Goal: Task Accomplishment & Management: Use online tool/utility

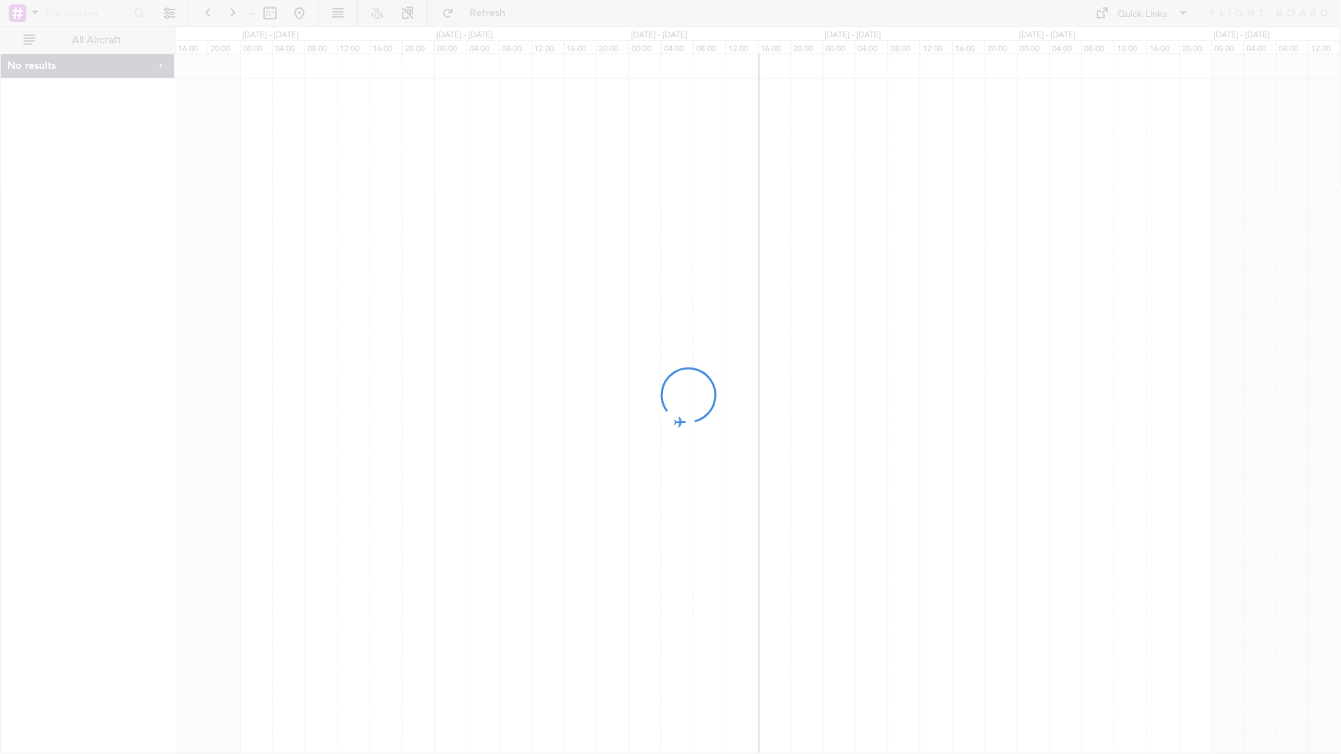
click at [111, 42] on div at bounding box center [670, 377] width 1341 height 754
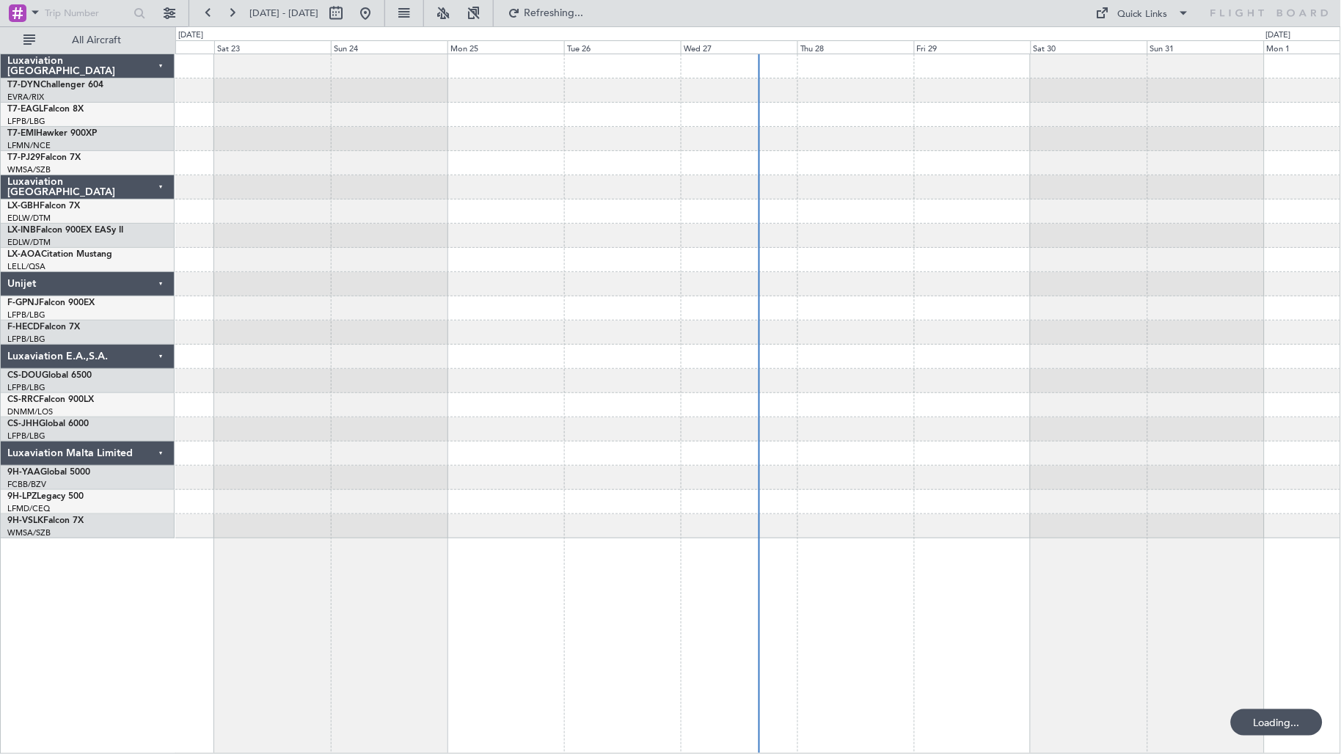
click at [111, 42] on span "All Aircraft" at bounding box center [96, 40] width 117 height 10
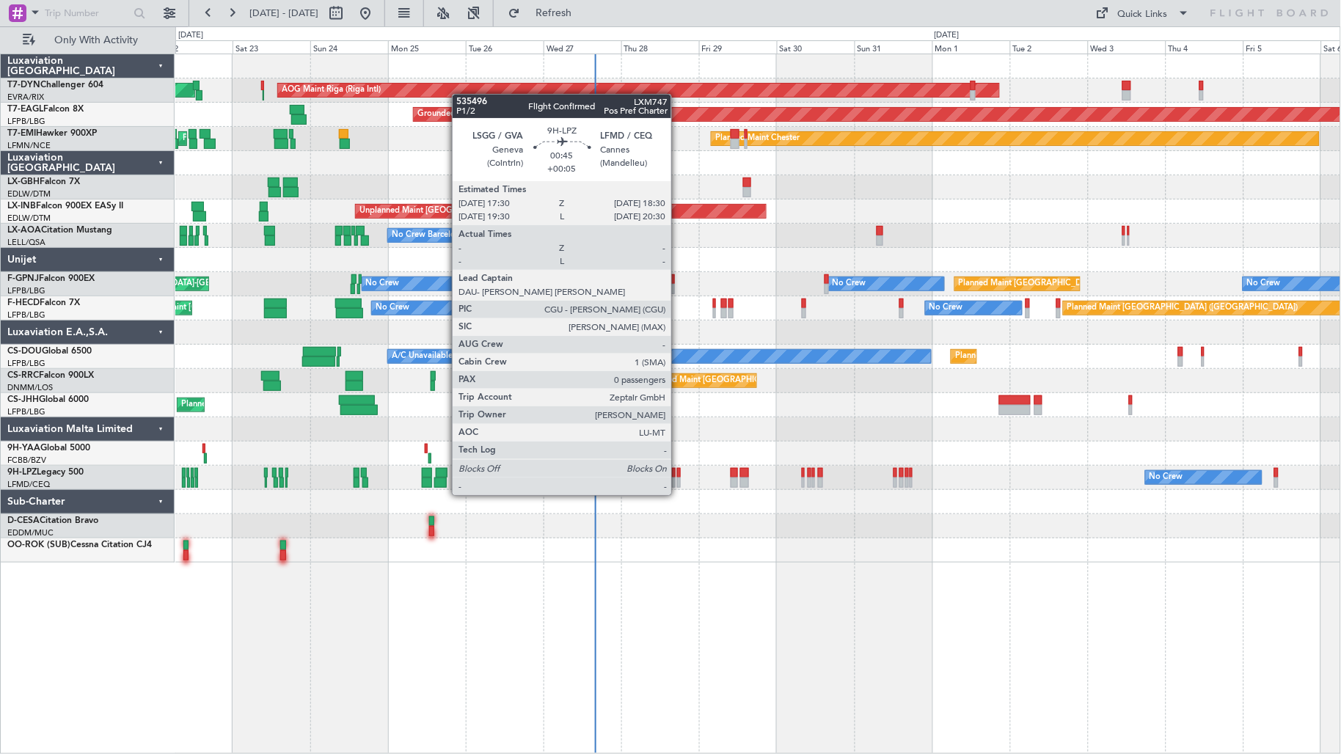
click at [678, 480] on div at bounding box center [679, 482] width 4 height 10
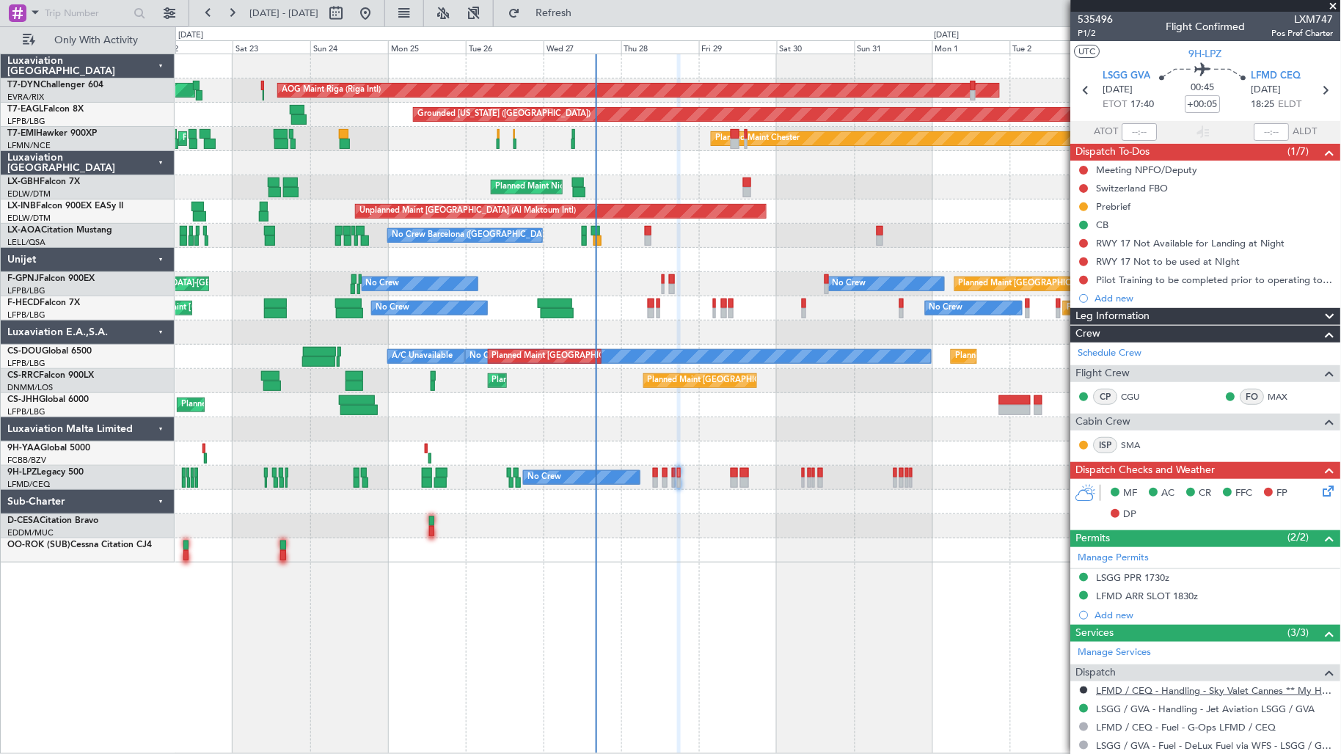
scroll to position [133, 0]
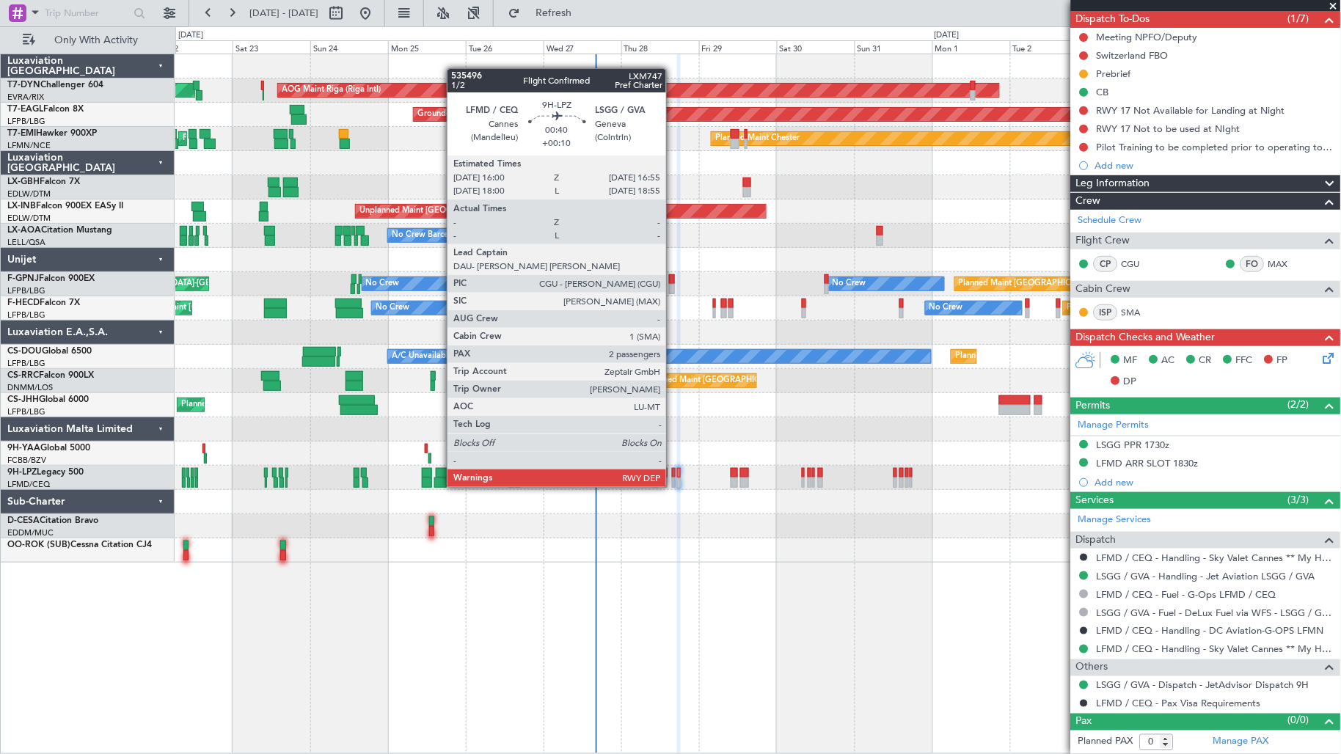
click at [673, 472] on div at bounding box center [674, 473] width 4 height 10
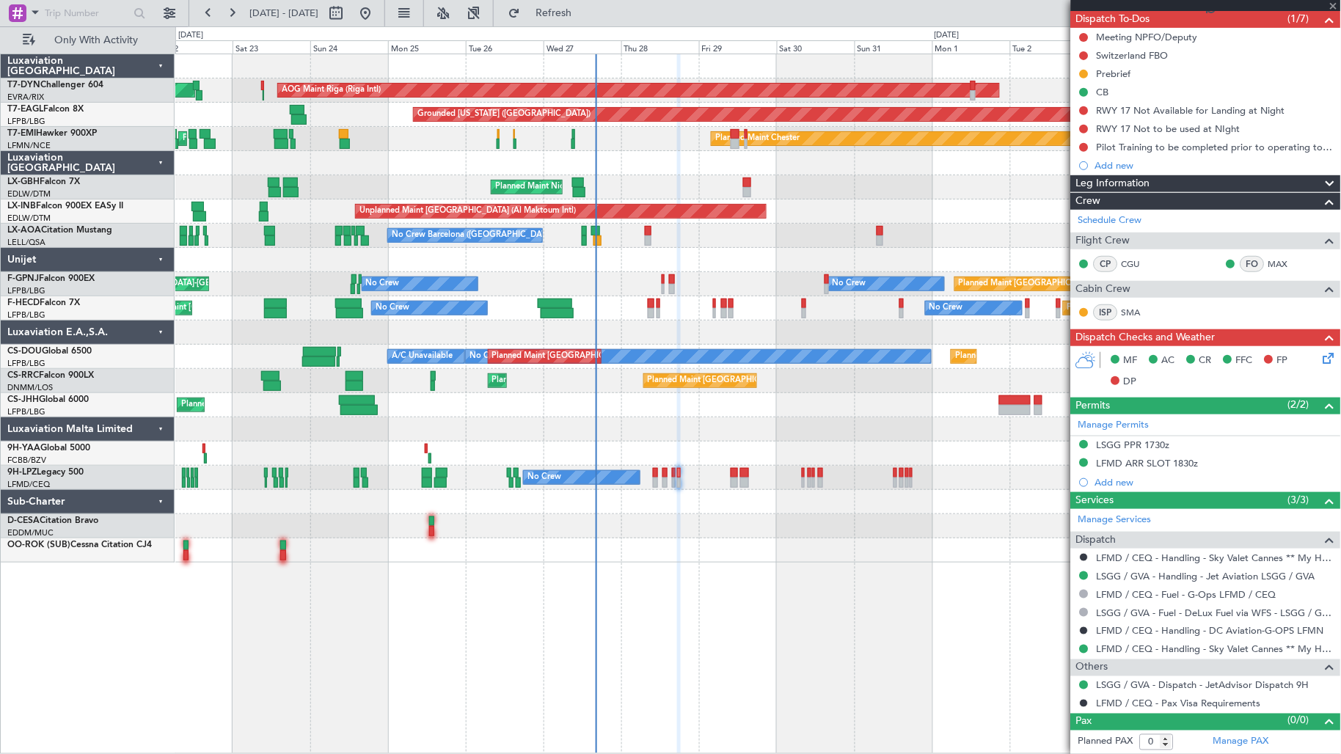
type input "+00:10"
type input "2"
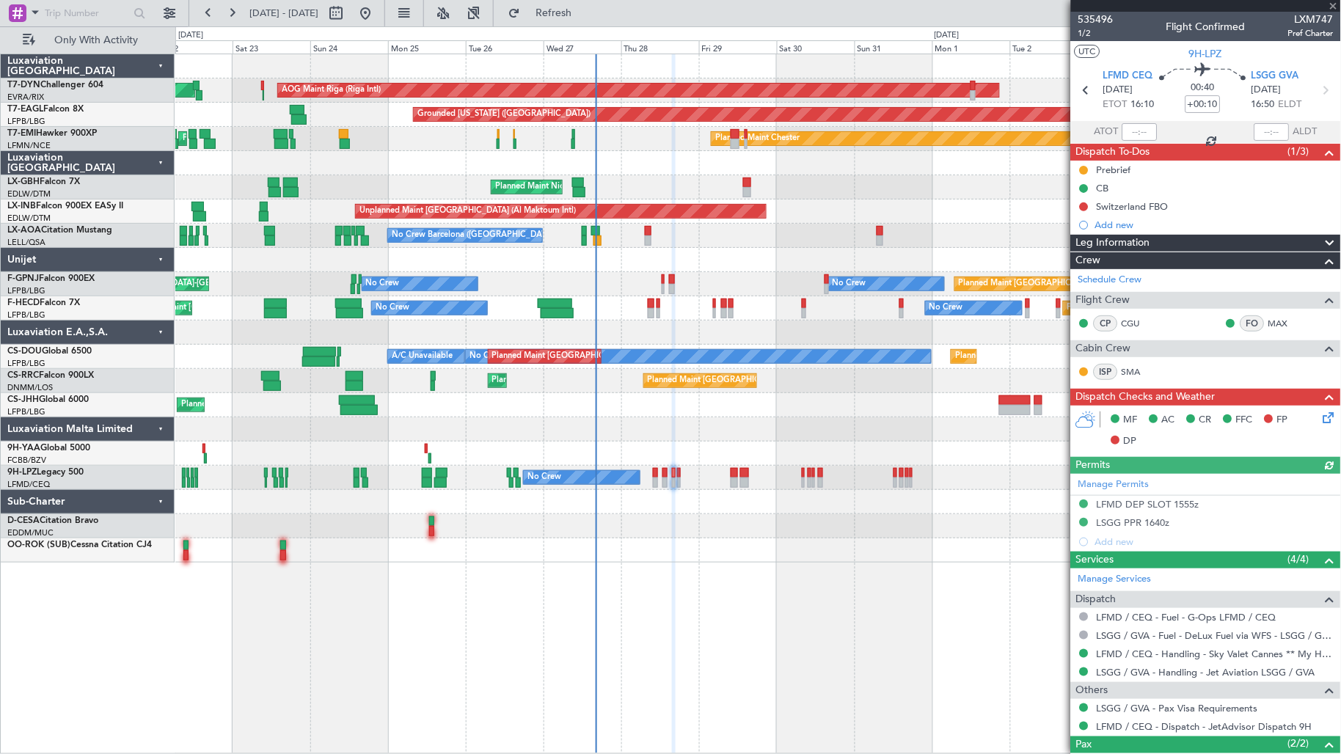
scroll to position [89, 0]
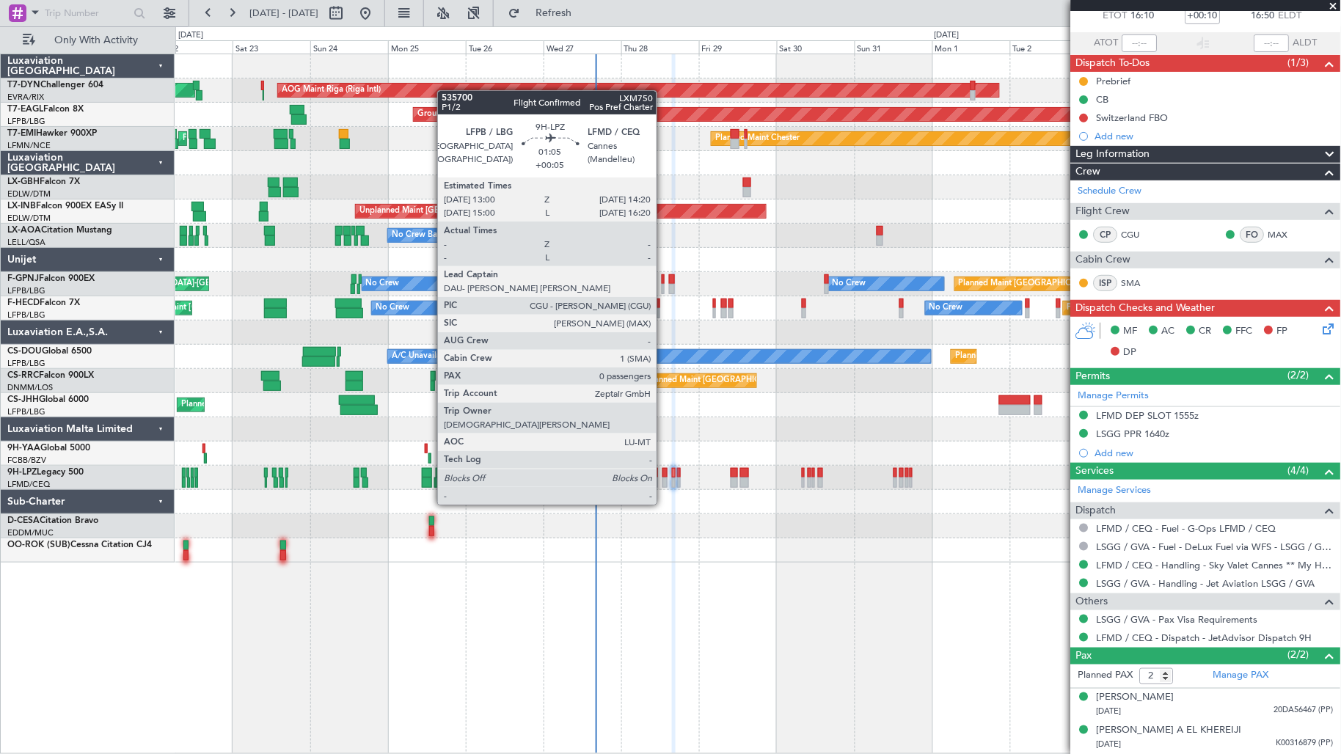
click at [664, 477] on div at bounding box center [664, 482] width 4 height 10
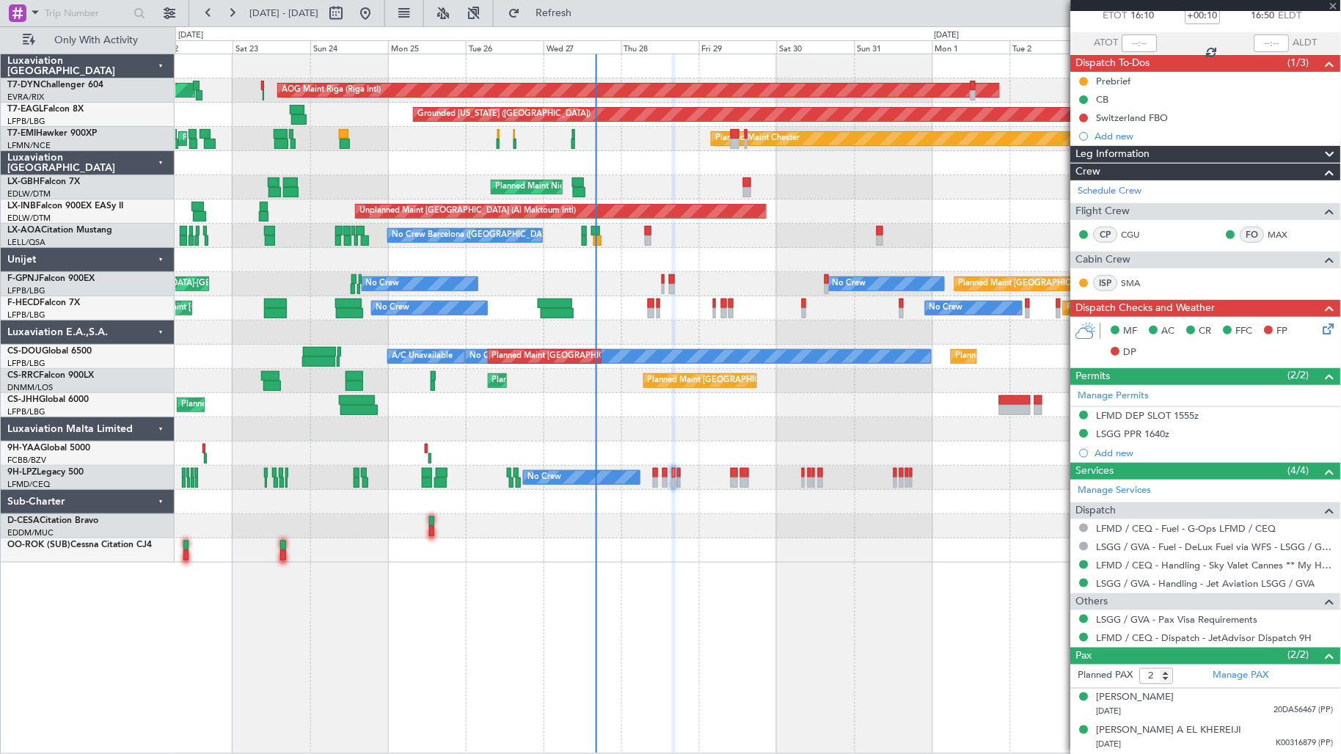
type input "+00:05"
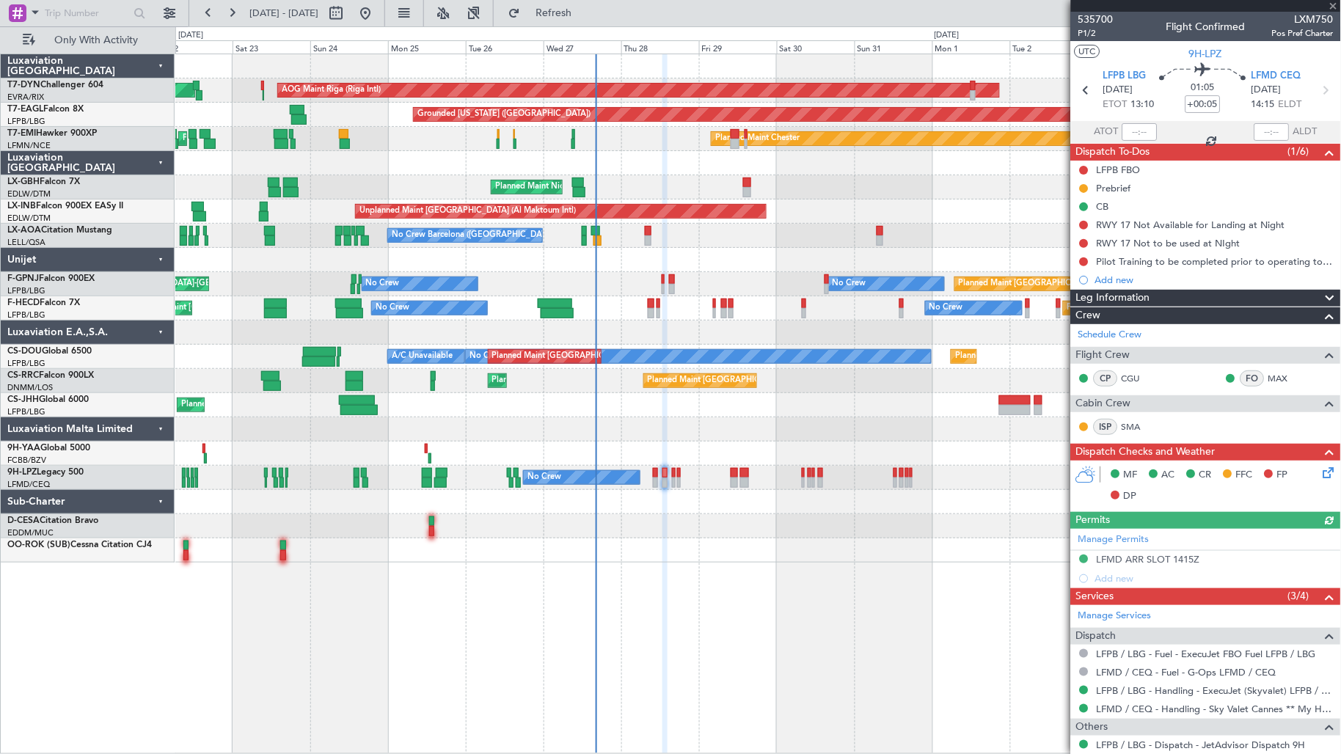
scroll to position [59, 0]
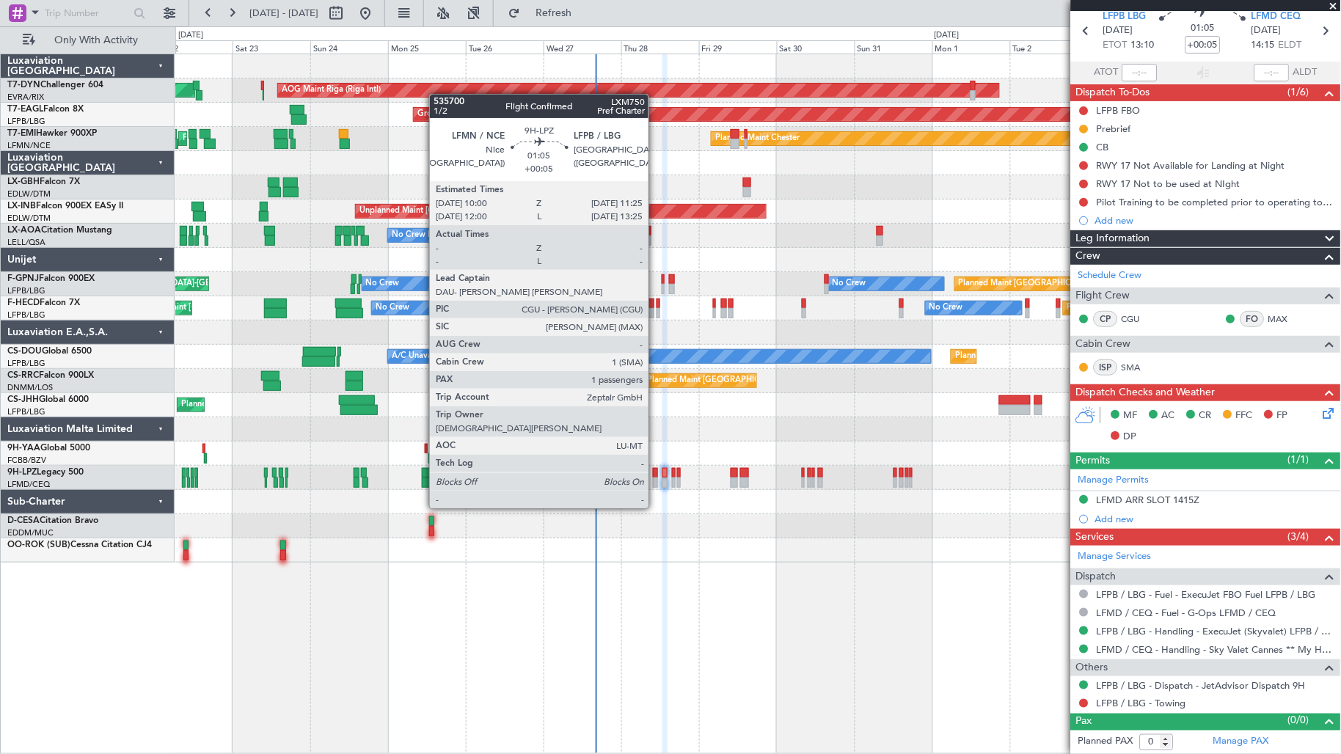
click at [656, 480] on div at bounding box center [655, 482] width 5 height 10
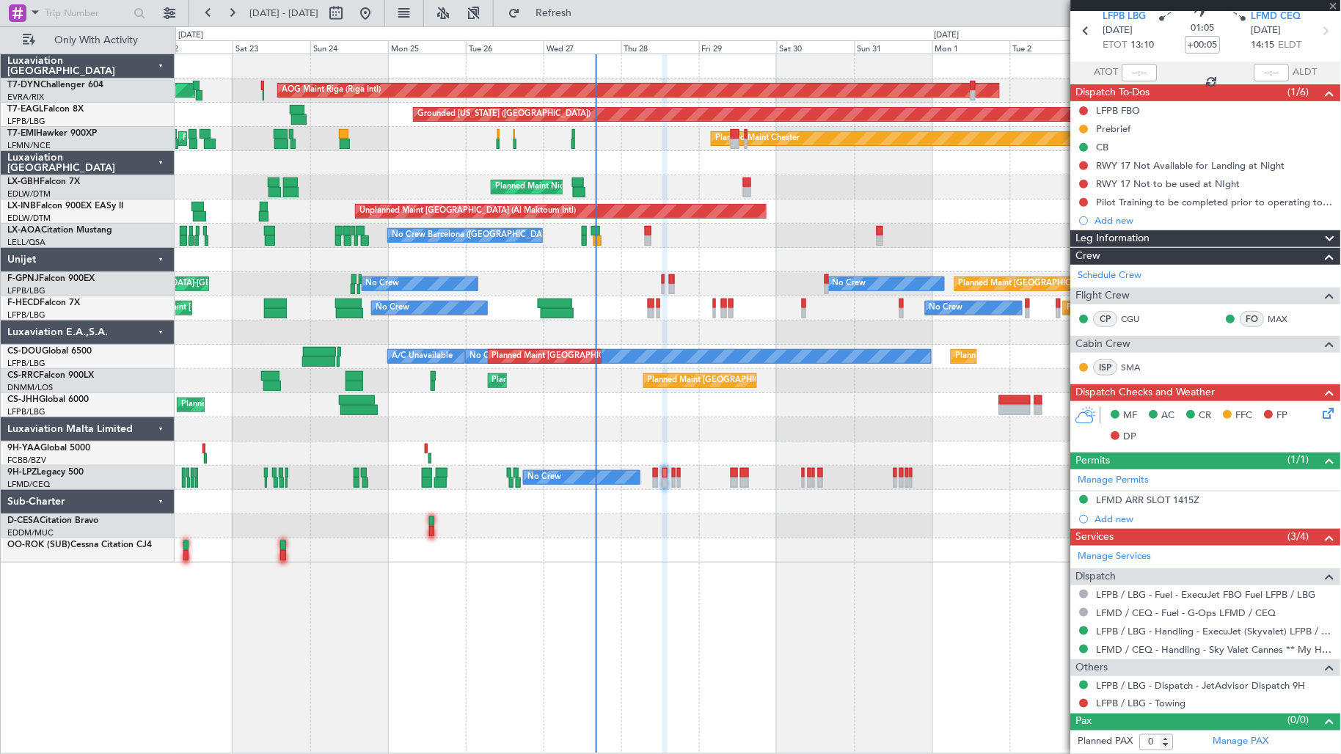
type input "1"
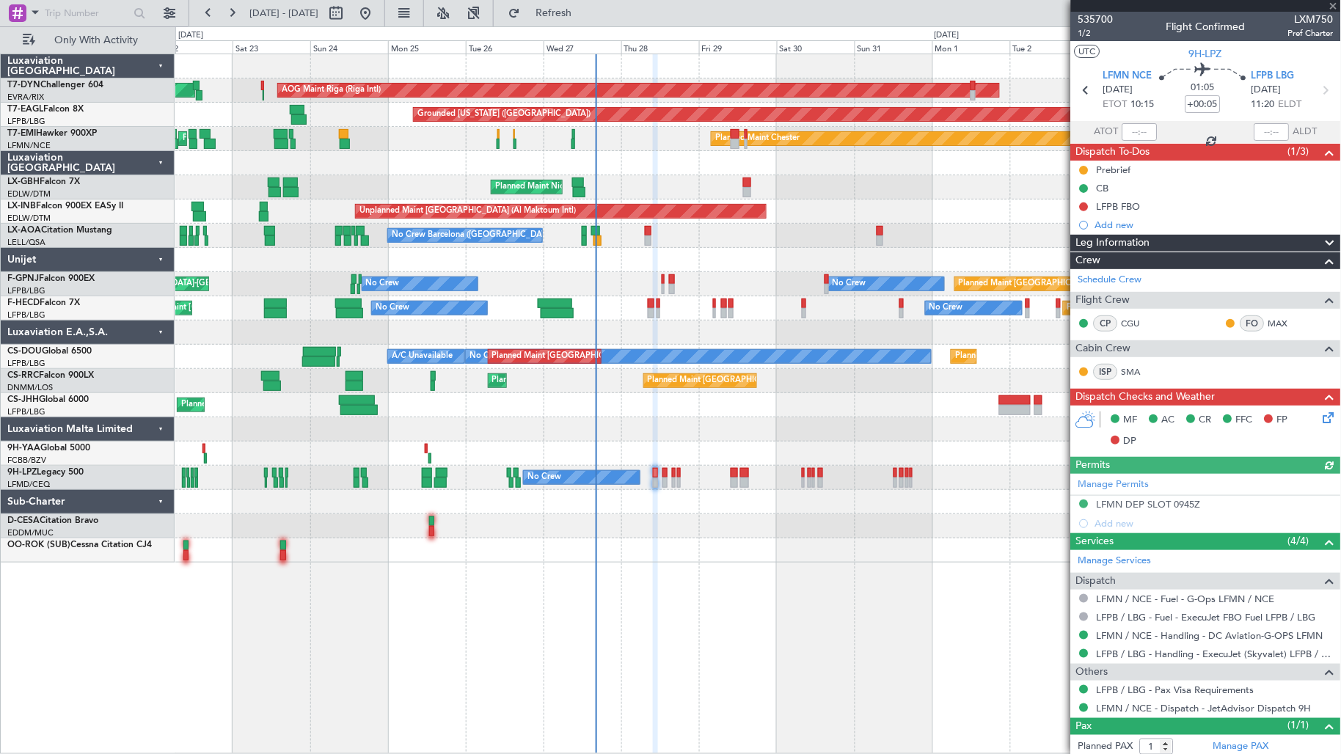
scroll to position [37, 0]
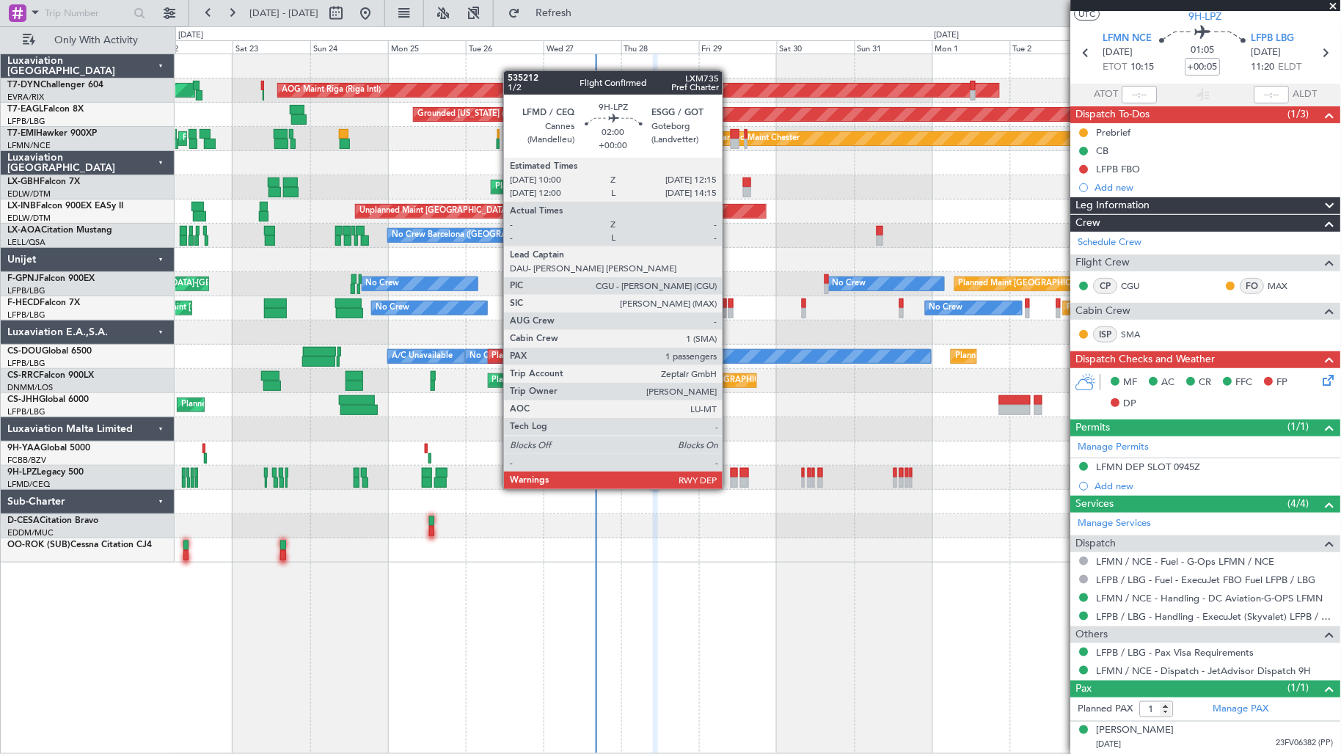
click at [730, 474] on div at bounding box center [733, 473] width 7 height 10
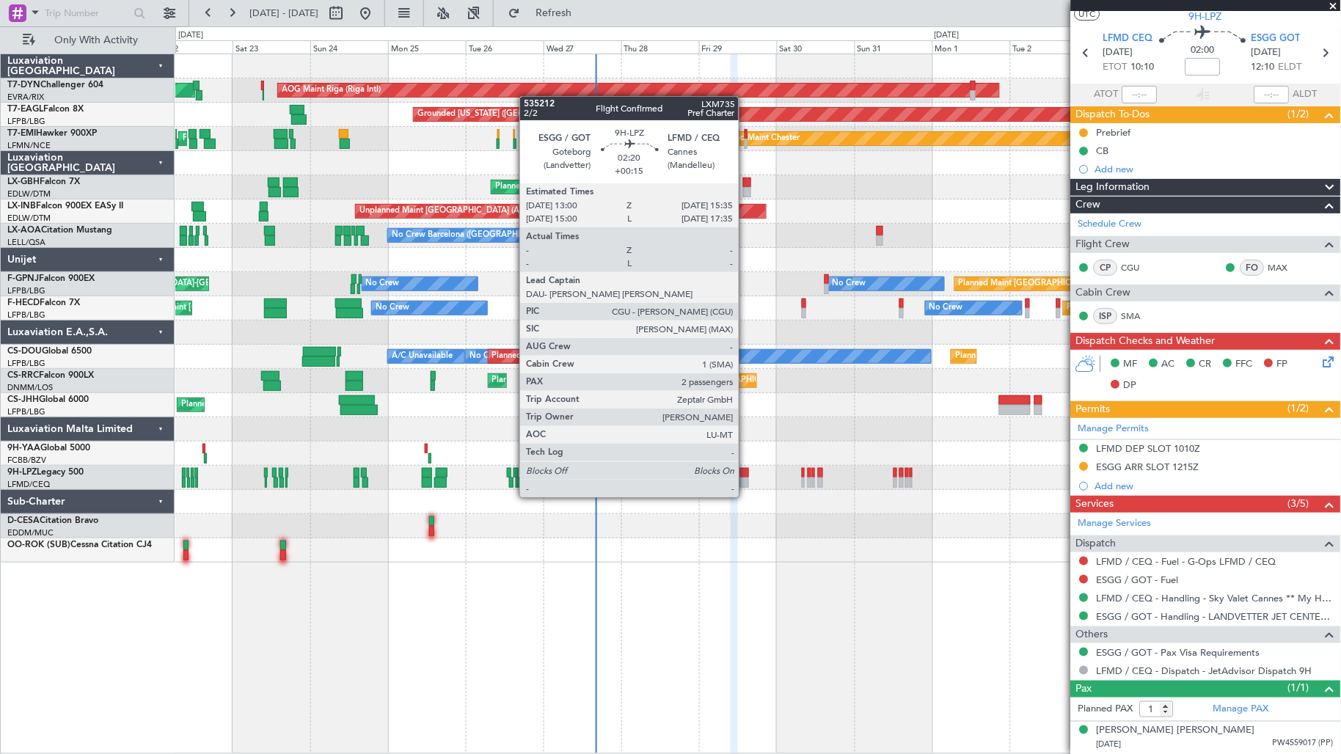
click at [746, 483] on div at bounding box center [744, 482] width 9 height 10
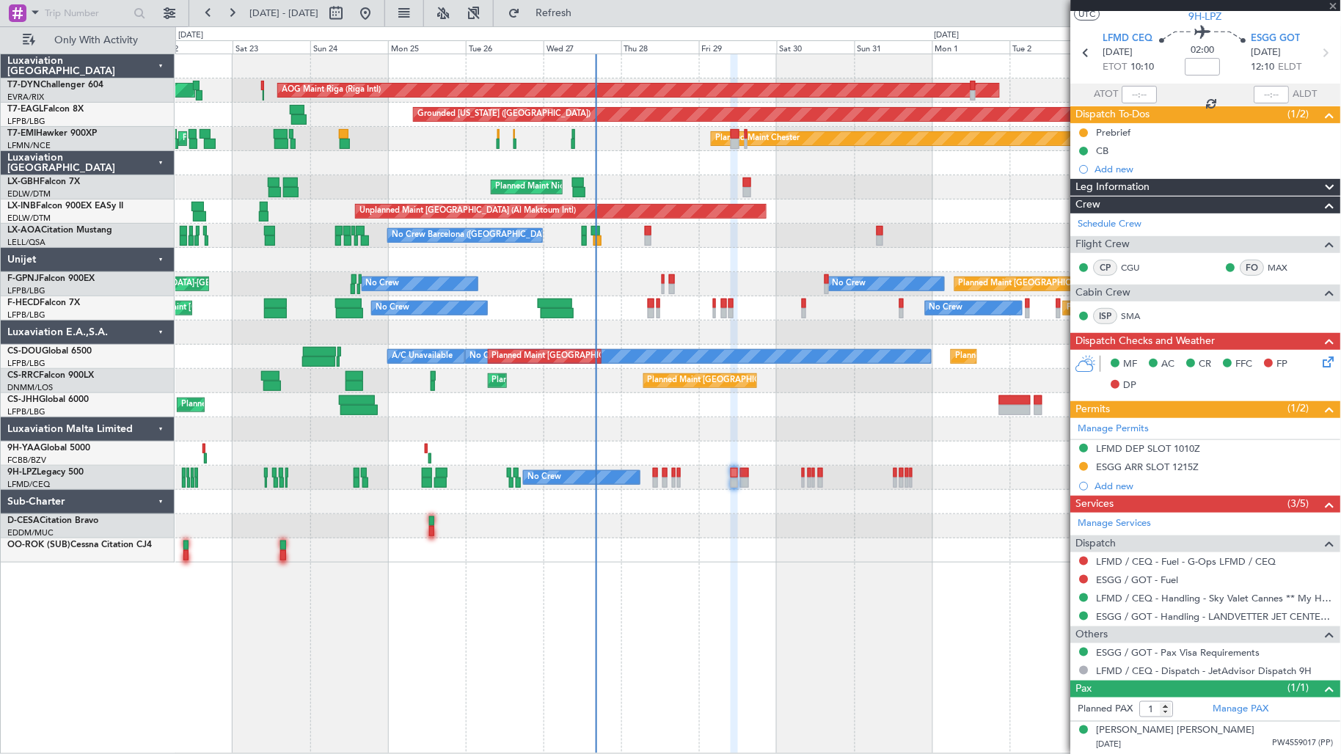
type input "+00:15"
type input "2"
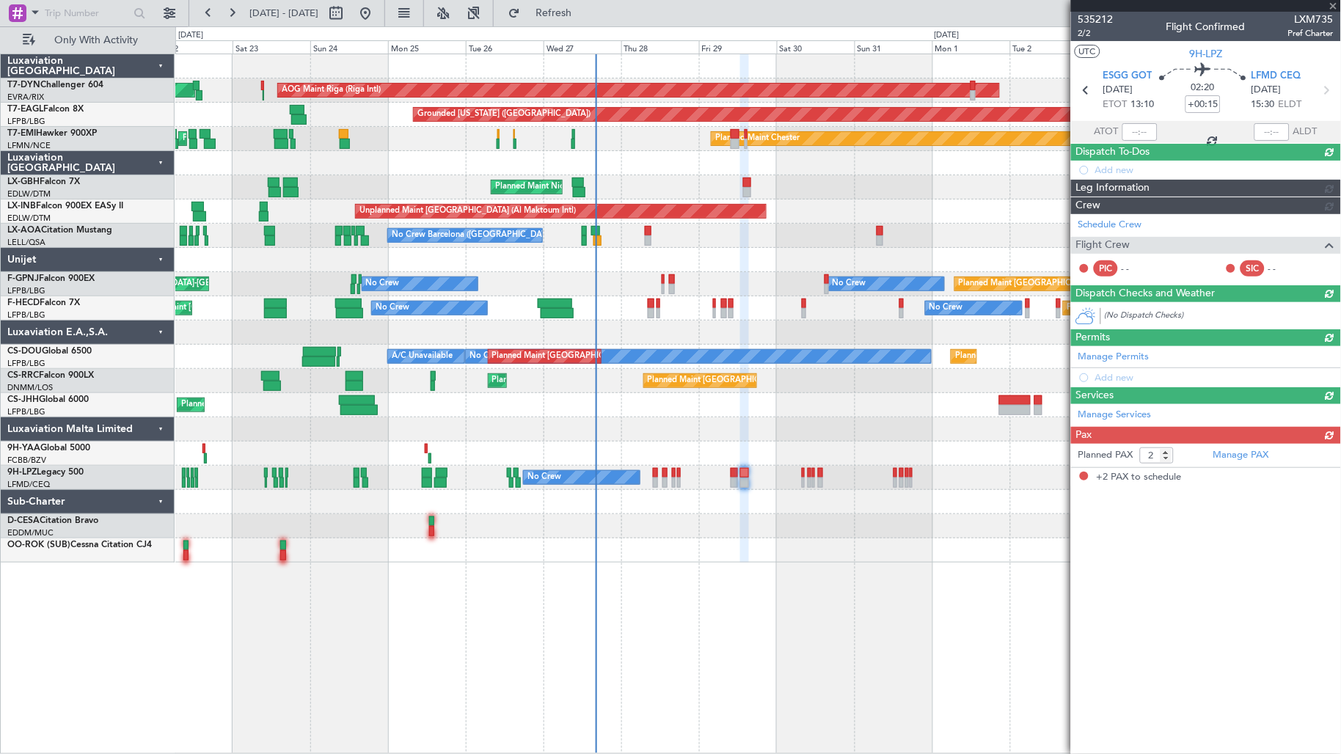
scroll to position [0, 0]
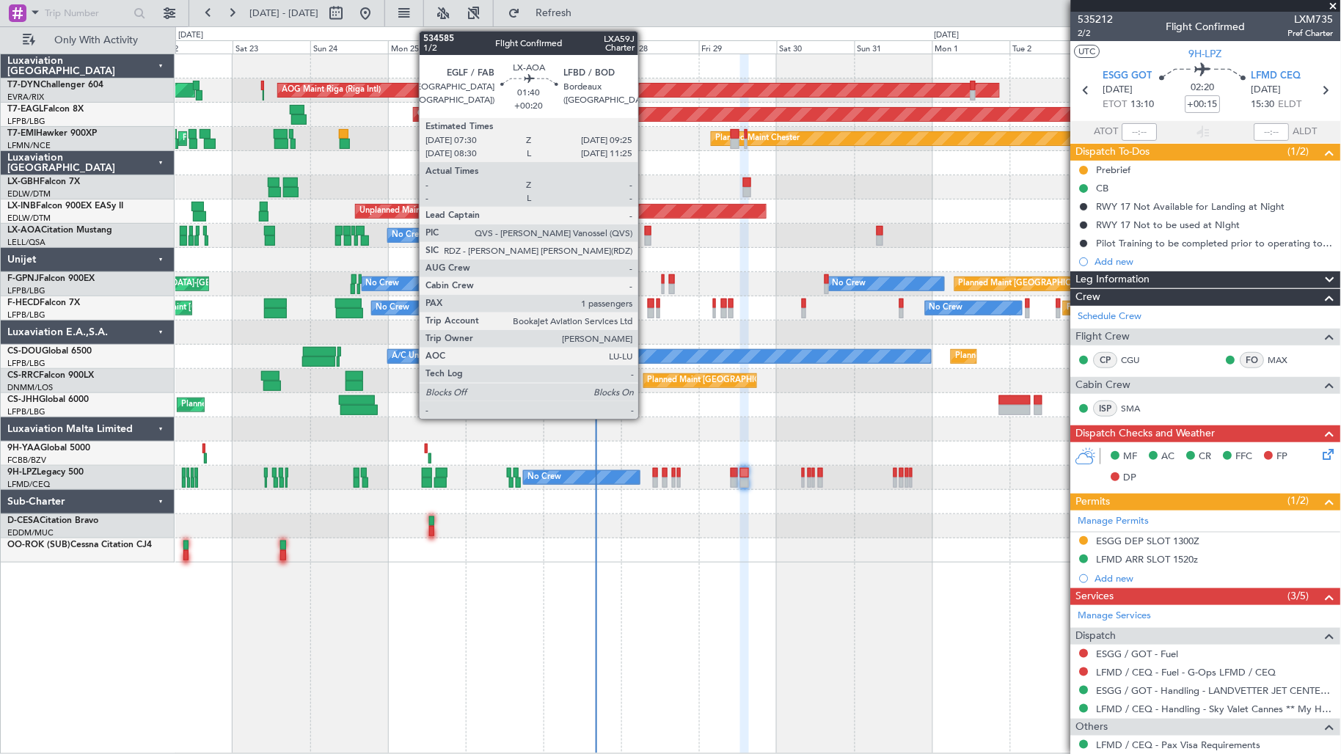
click at [645, 239] on div at bounding box center [648, 240] width 7 height 10
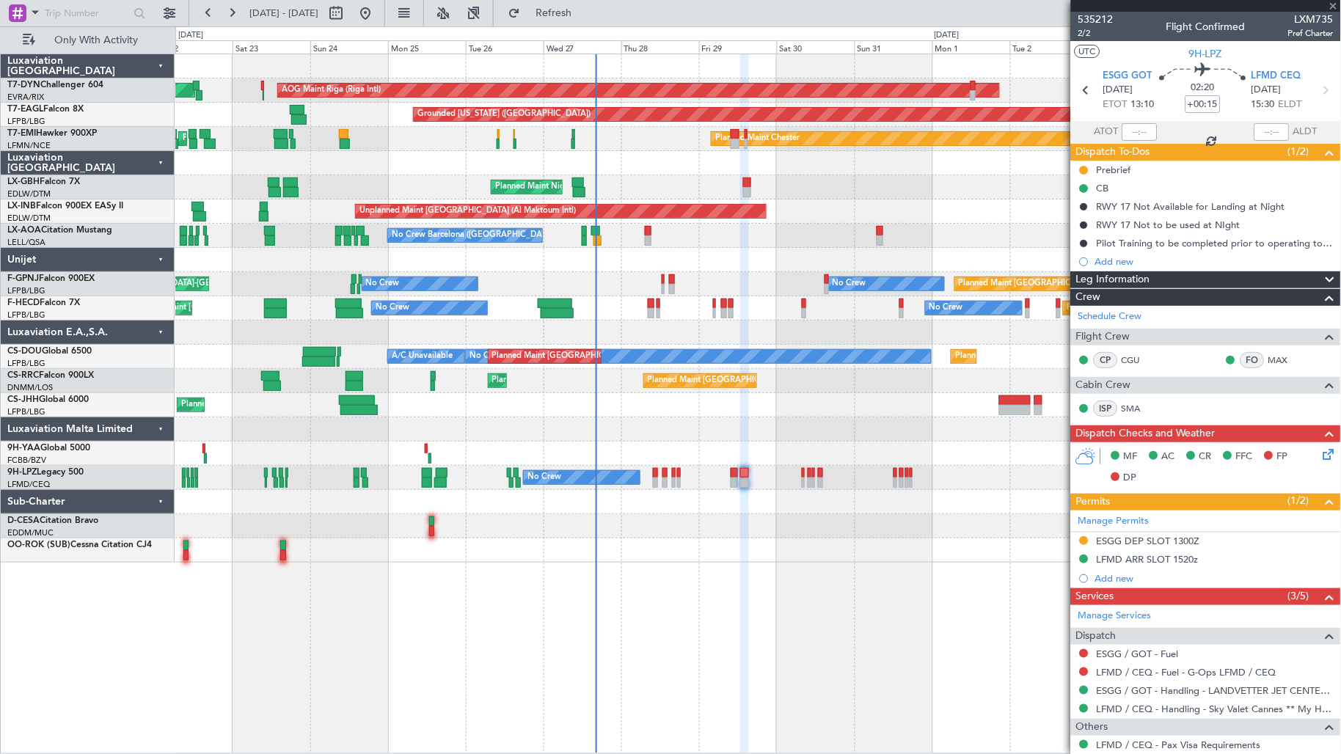
type input "+00:20"
type input "1"
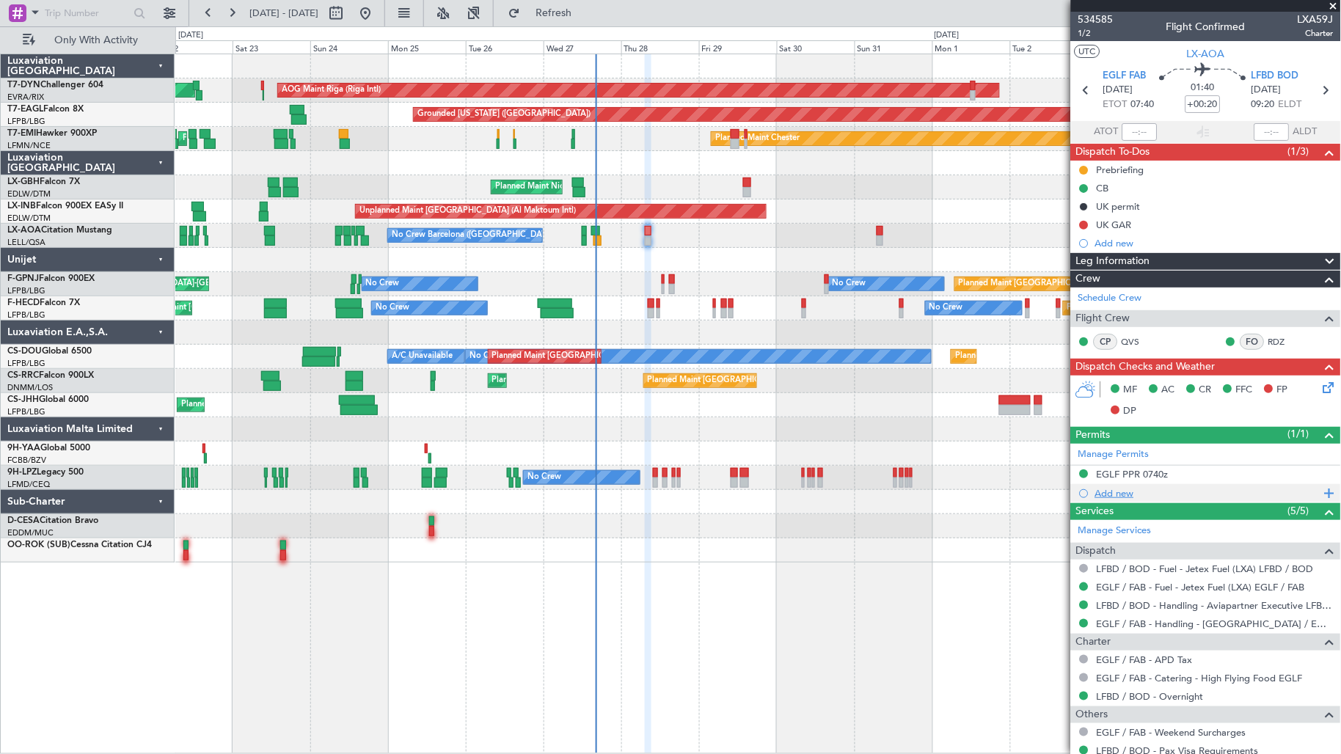
scroll to position [79, 0]
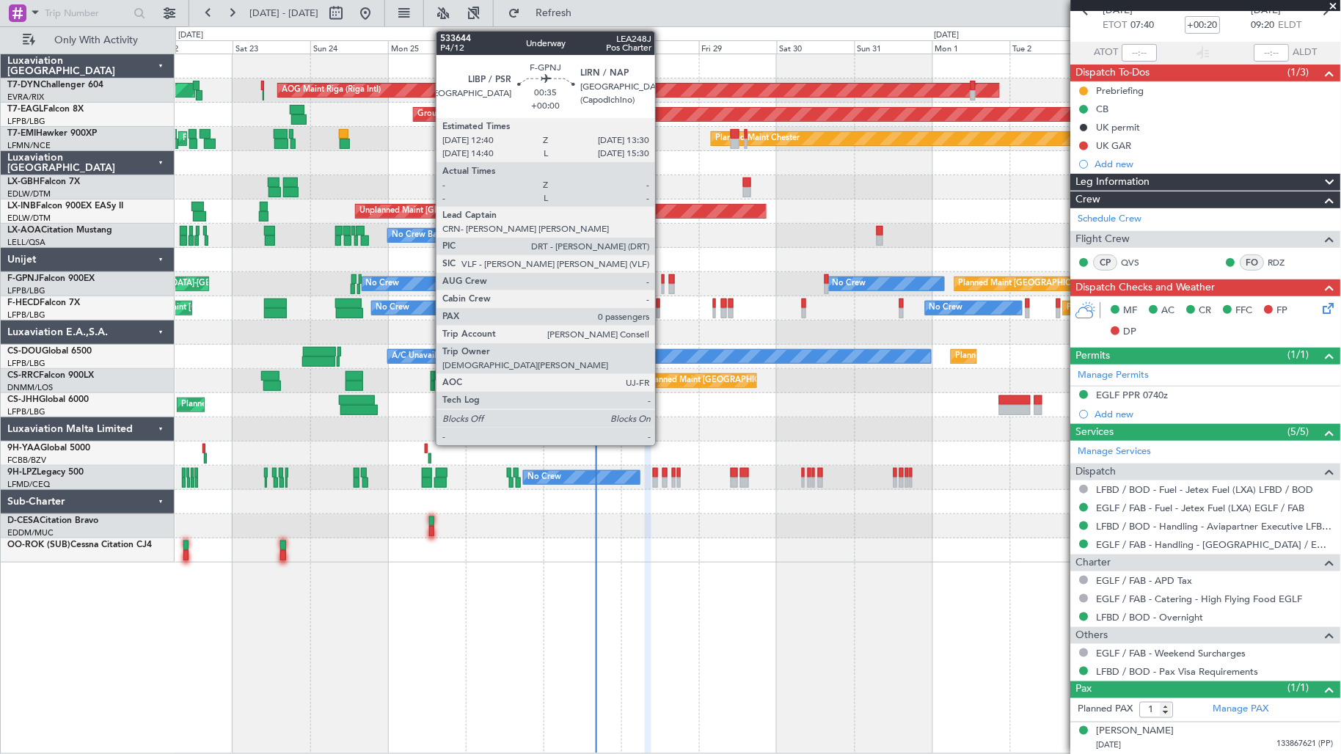
click at [662, 286] on div at bounding box center [662, 289] width 3 height 10
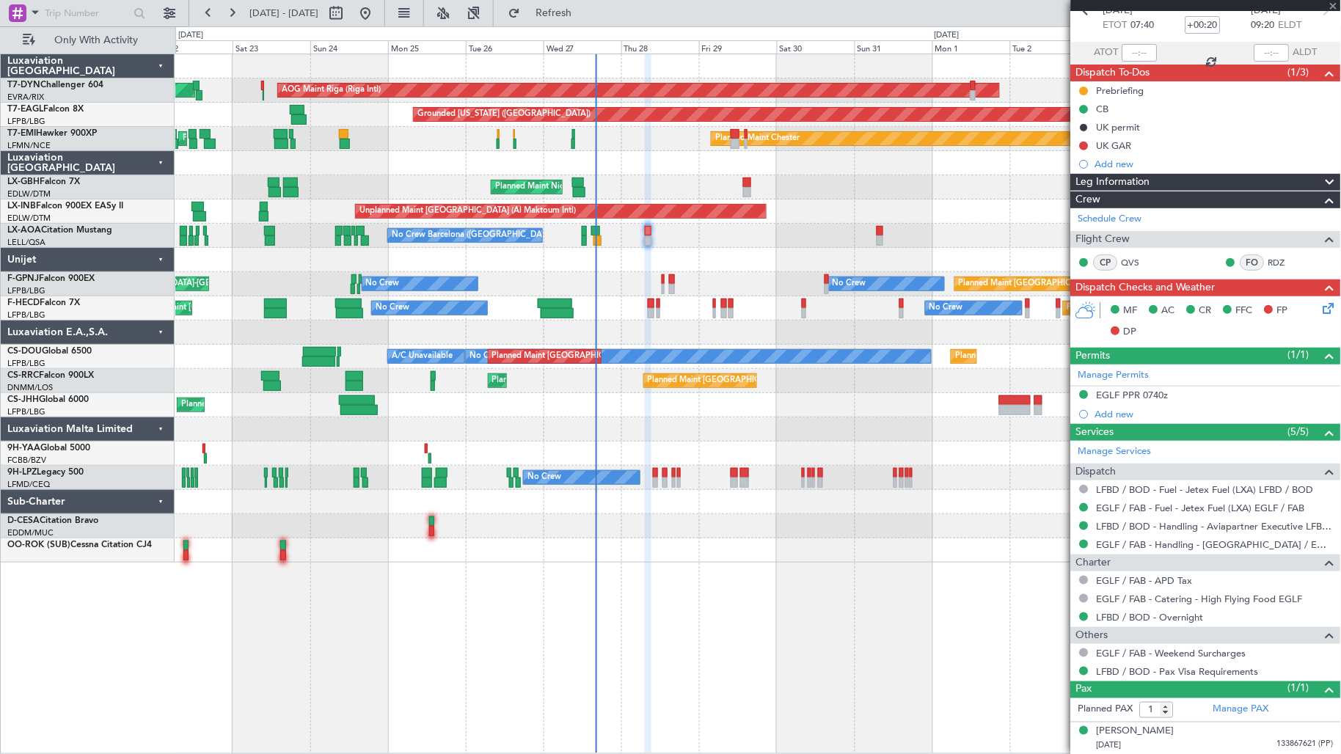
type input "0"
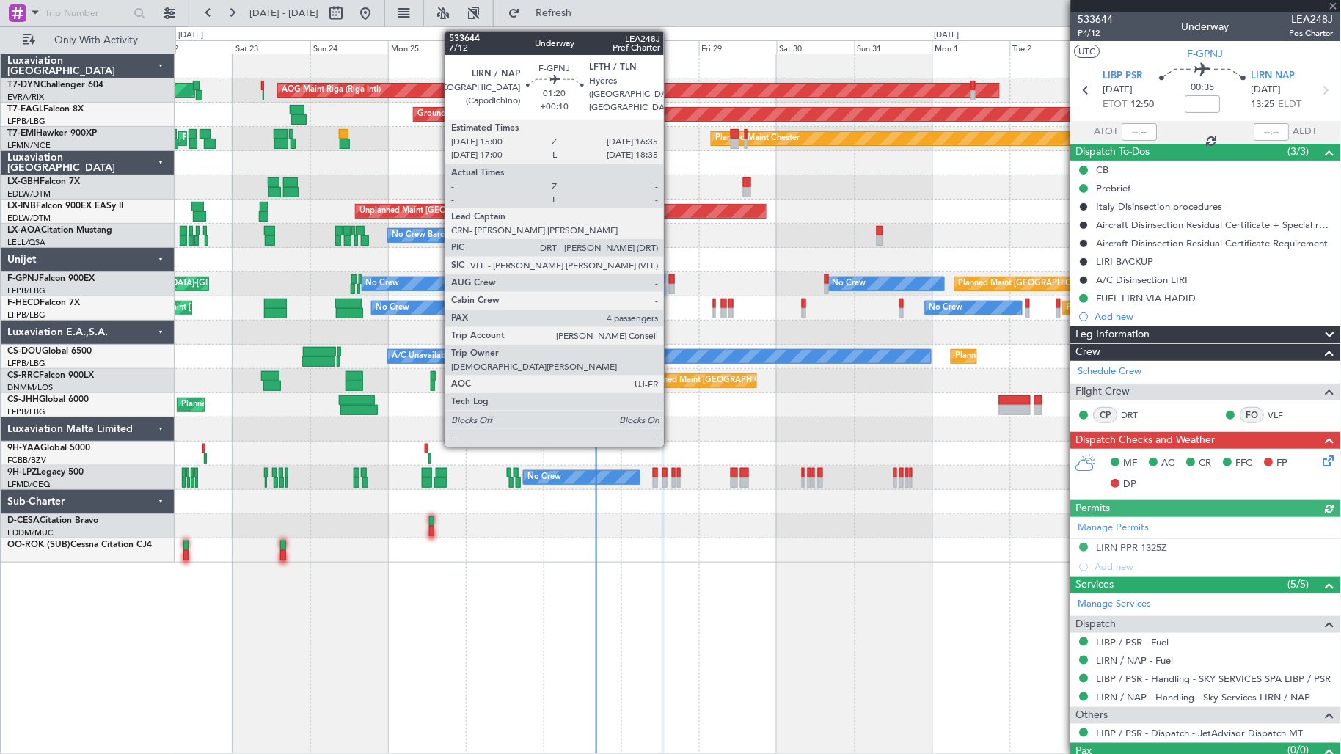
click at [671, 290] on div at bounding box center [671, 289] width 5 height 10
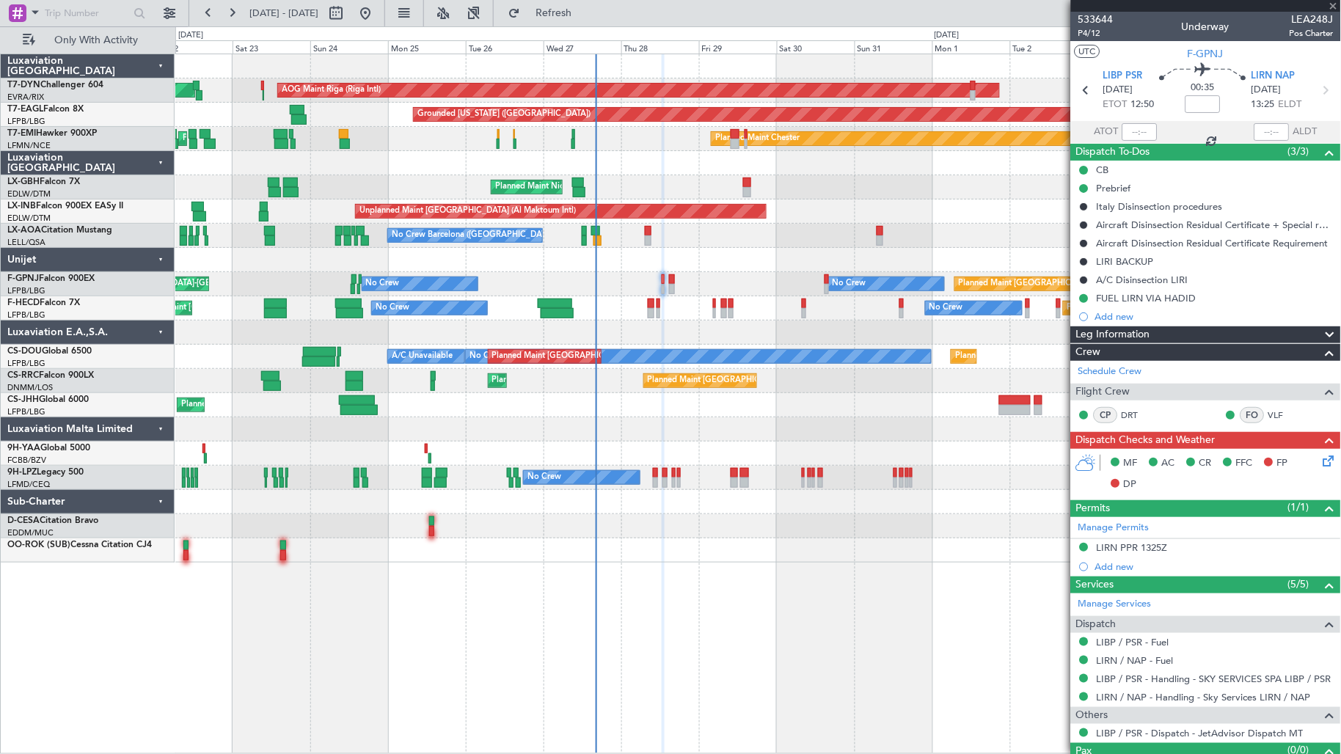
type input "+00:10"
type input "4"
